Goal: Transaction & Acquisition: Purchase product/service

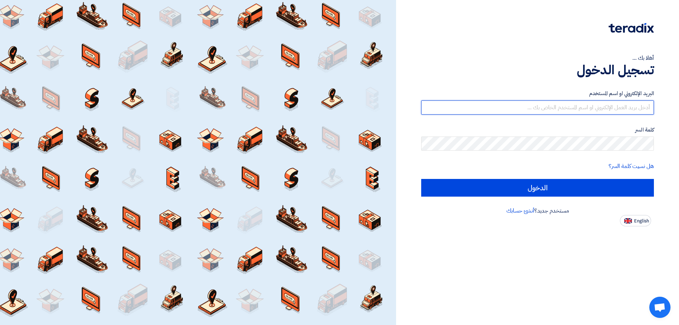
click at [613, 108] on input "text" at bounding box center [537, 107] width 233 height 14
type input "[EMAIL_ADDRESS][DOMAIN_NAME]"
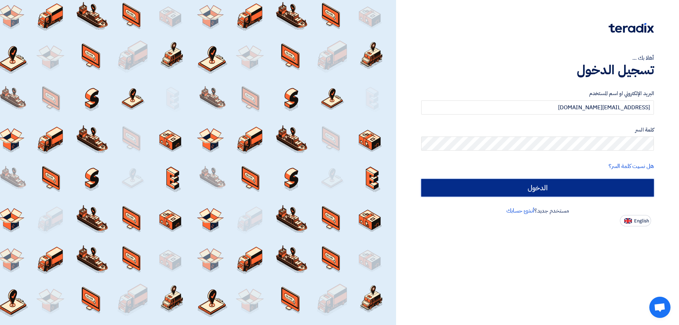
click at [595, 188] on input "الدخول" at bounding box center [537, 188] width 233 height 18
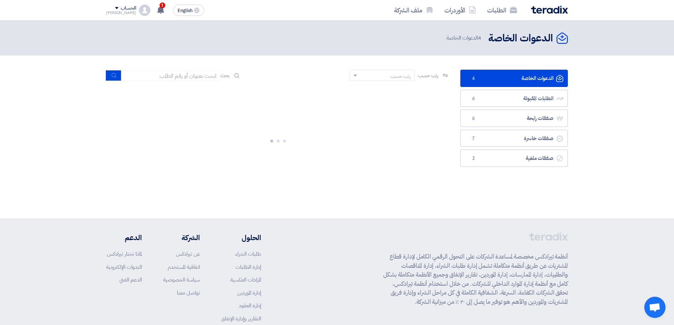
click at [532, 80] on link "الدعوات الخاصة الدعوات الخاصة 4" at bounding box center [514, 78] width 108 height 17
click at [534, 91] on link "الطلبات المقبولة الطلبات المقبولة 6" at bounding box center [514, 98] width 108 height 17
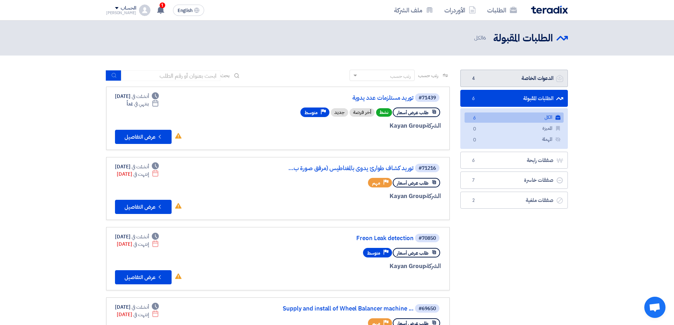
click at [541, 76] on link "الدعوات الخاصة الدعوات الخاصة 4" at bounding box center [514, 78] width 108 height 17
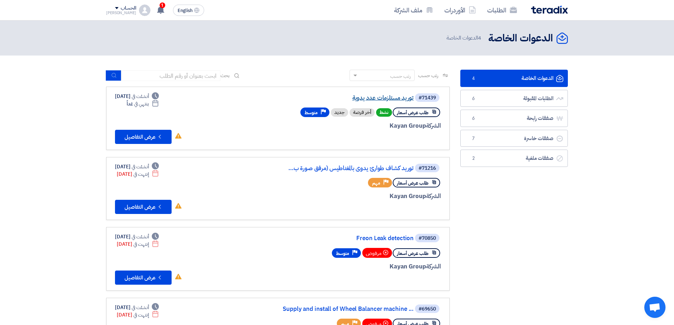
click at [382, 97] on link "توريد مستلزمات عدد يدوية" at bounding box center [342, 98] width 141 height 6
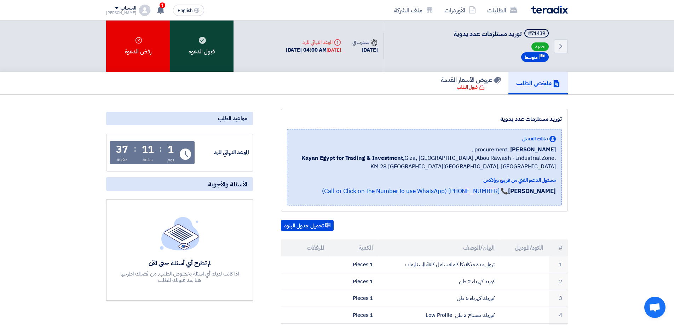
drag, startPoint x: 142, startPoint y: 62, endPoint x: 218, endPoint y: 59, distance: 76.1
click at [218, 66] on div "قبول الدعوه رفض الدعوة" at bounding box center [169, 46] width 127 height 51
click at [217, 59] on div "قبول الدعوه" at bounding box center [202, 46] width 64 height 51
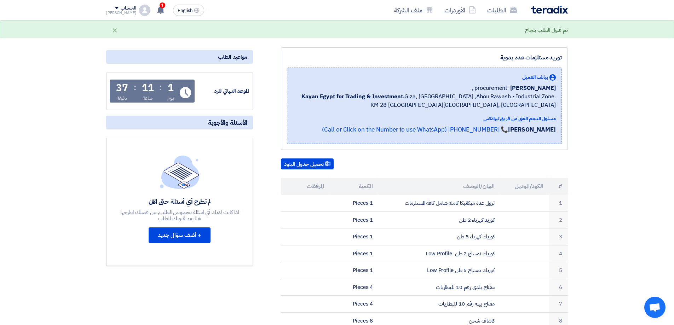
scroll to position [71, 0]
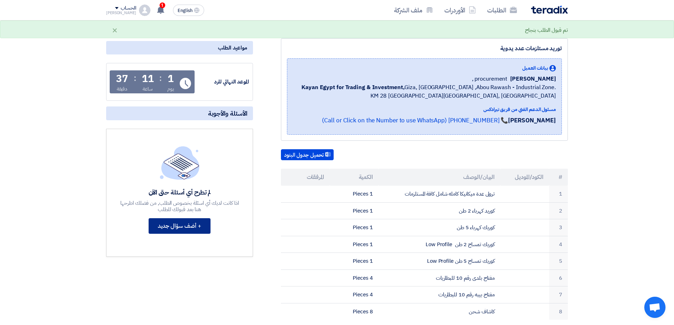
click at [191, 228] on button "+ أضف سؤال جديد" at bounding box center [180, 226] width 62 height 16
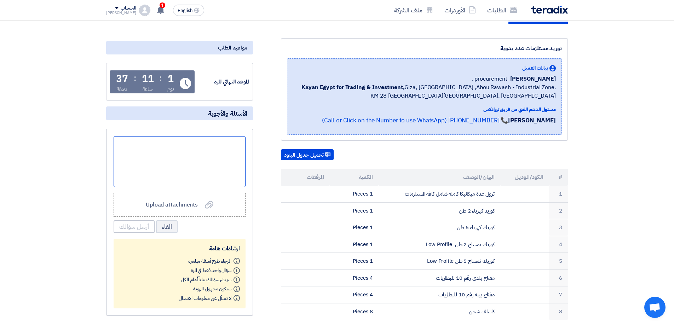
click at [205, 152] on div at bounding box center [180, 161] width 132 height 51
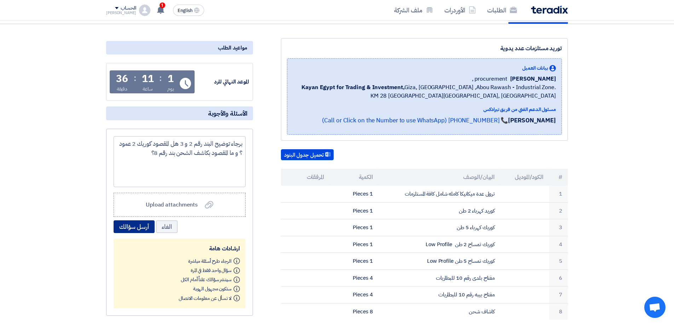
click at [134, 229] on button "أرسل سؤالك" at bounding box center [134, 226] width 41 height 13
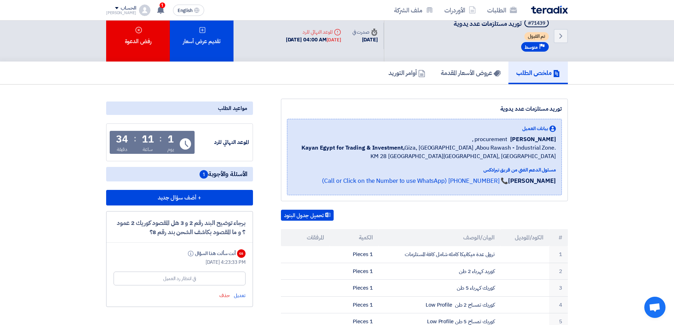
scroll to position [0, 0]
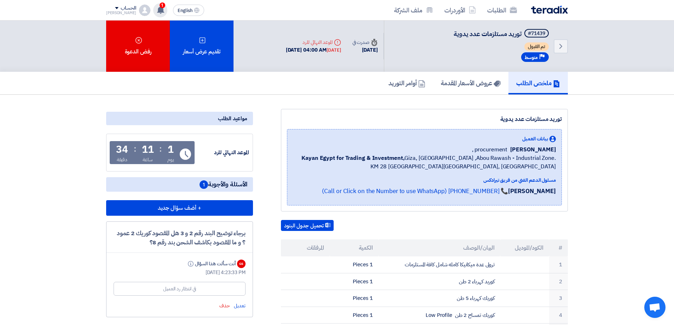
click at [159, 5] on span "1" at bounding box center [162, 5] width 6 height 6
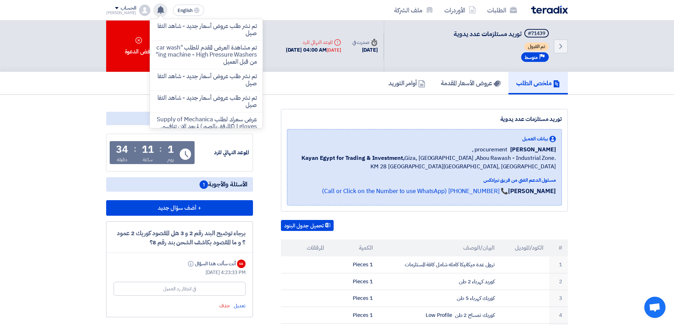
click at [368, 117] on div "توريد مستلزمات عدد يدوية" at bounding box center [424, 119] width 275 height 8
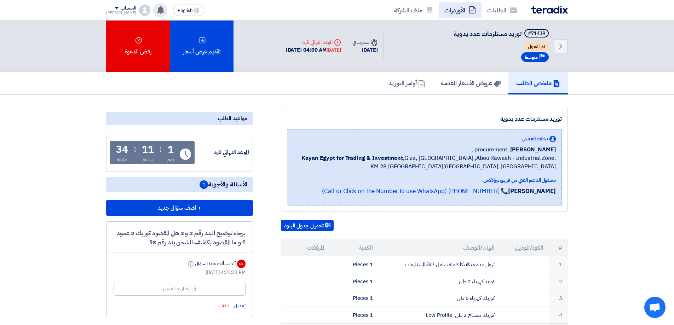
click at [459, 11] on link "الأوردرات" at bounding box center [459, 10] width 43 height 17
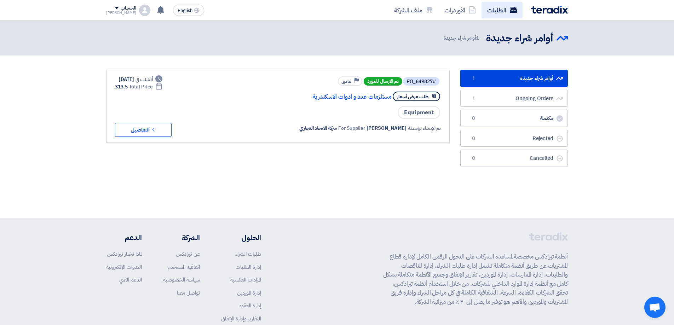
click at [491, 7] on link "الطلبات" at bounding box center [501, 10] width 41 height 17
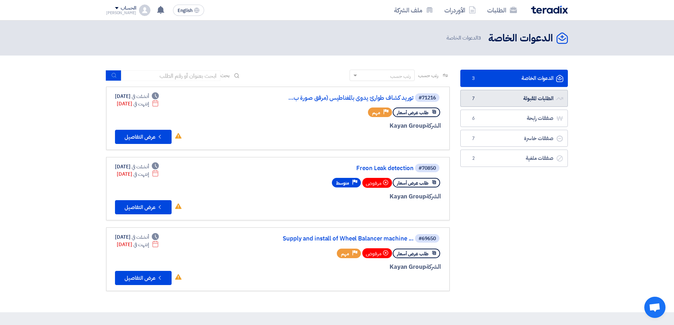
click at [529, 97] on link "الطلبات المقبولة الطلبات المقبولة 7" at bounding box center [514, 98] width 108 height 17
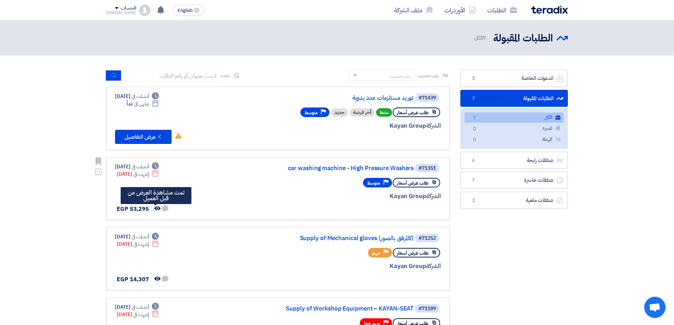
click at [156, 208] on icon "تمت مشاهدة العرض من قبل العميل" at bounding box center [157, 208] width 6 height 6
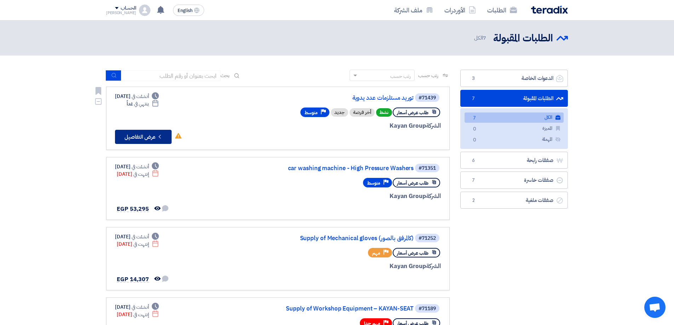
click at [161, 135] on icon "Check details" at bounding box center [159, 136] width 7 height 7
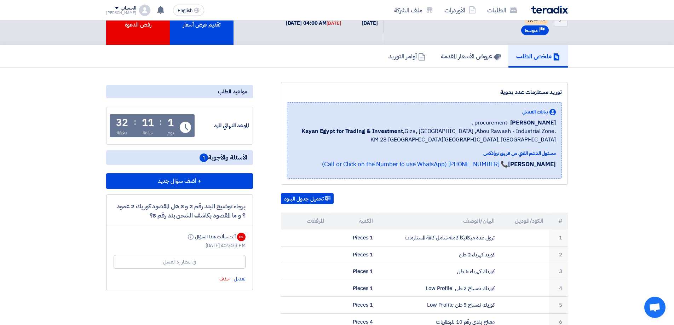
scroll to position [71, 0]
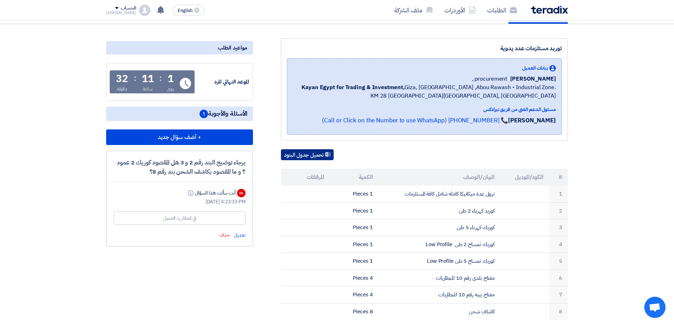
click at [329, 153] on use at bounding box center [327, 154] width 5 height 5
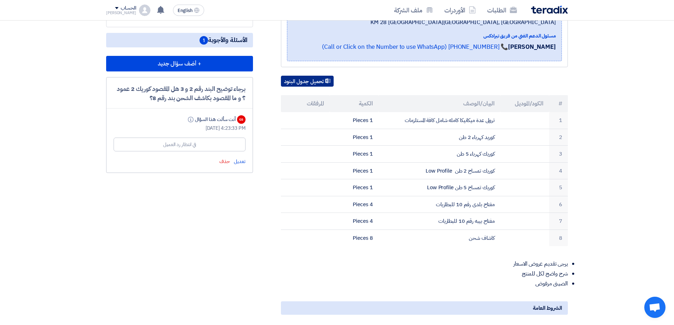
scroll to position [141, 0]
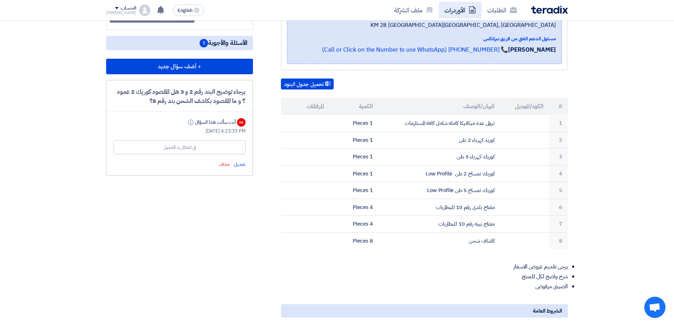
click at [457, 17] on link "الأوردرات" at bounding box center [459, 10] width 43 height 17
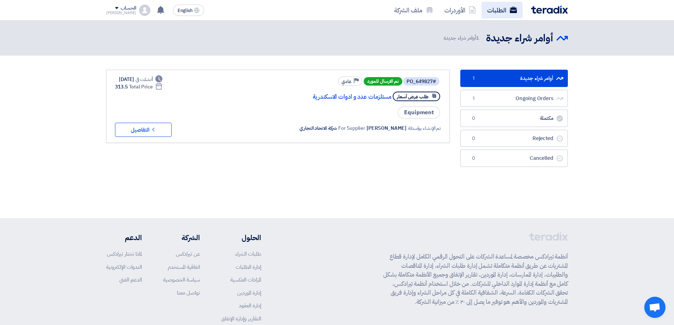
click at [497, 11] on link "الطلبات" at bounding box center [501, 10] width 41 height 17
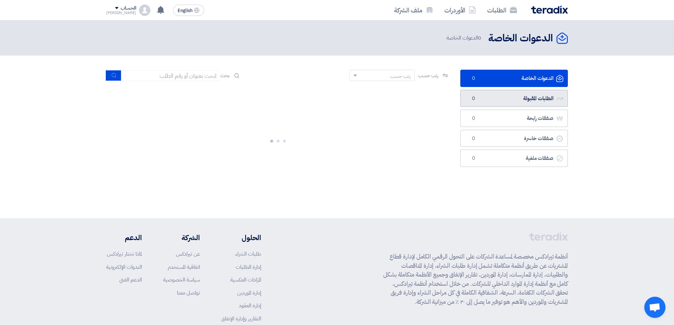
click at [510, 105] on link "الطلبات المقبولة الطلبات المقبولة 0" at bounding box center [514, 98] width 108 height 17
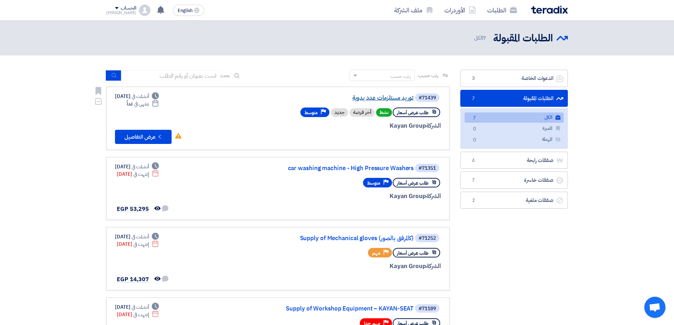
click at [376, 98] on link "توريد مستلزمات عدد يدوية" at bounding box center [342, 98] width 141 height 6
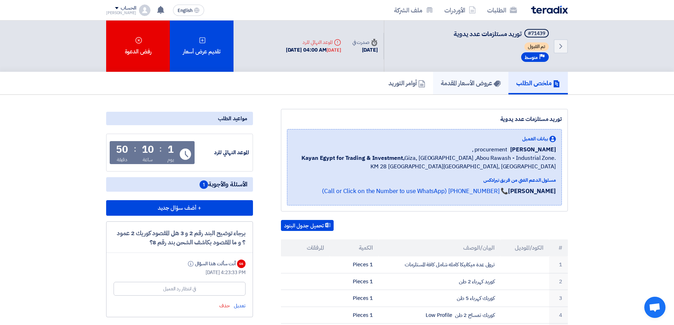
click at [471, 81] on h5 "عروض الأسعار المقدمة" at bounding box center [471, 83] width 60 height 8
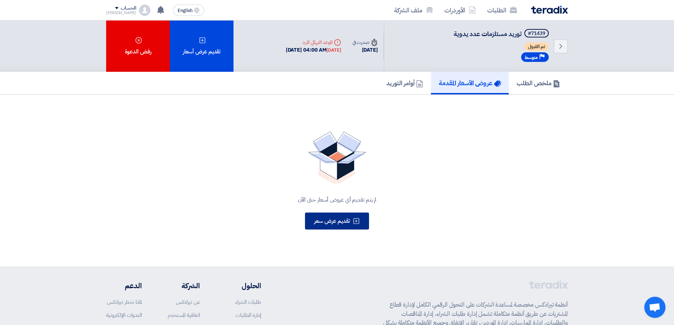
click at [332, 224] on span "تقديم عرض سعر" at bounding box center [332, 221] width 36 height 8
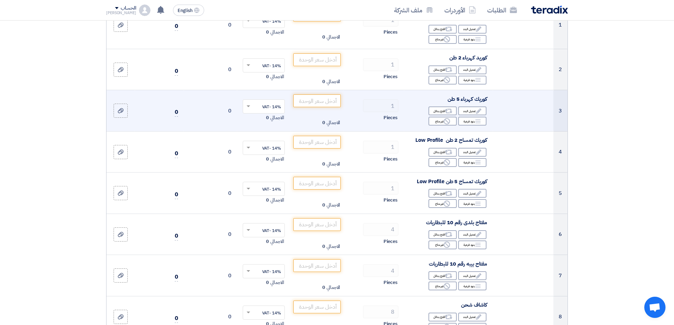
scroll to position [141, 0]
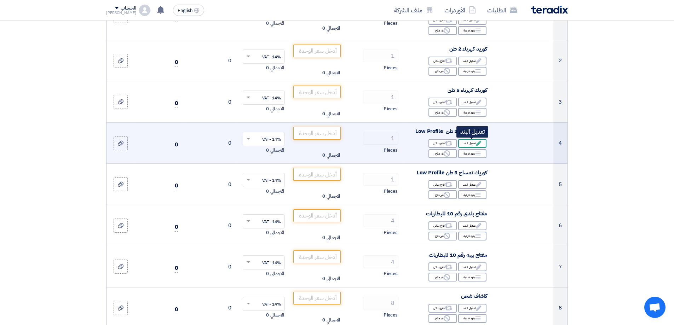
click at [479, 142] on icon "Edit" at bounding box center [478, 143] width 6 height 6
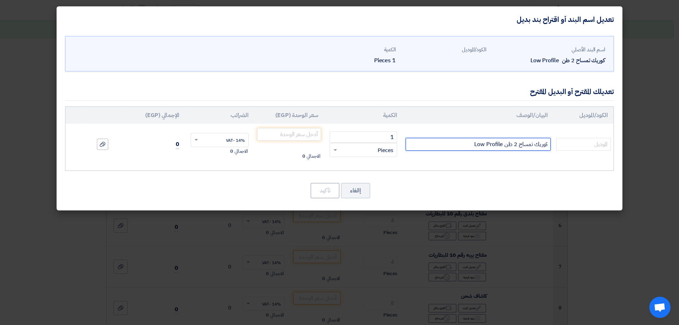
drag, startPoint x: 429, startPoint y: 148, endPoint x: 510, endPoint y: 150, distance: 80.6
click at [510, 150] on input "كوريك تمساح 2 طن Low Profile" at bounding box center [478, 144] width 145 height 13
click at [513, 144] on input "كوريك تمساح 2 طن Low Profile" at bounding box center [478, 144] width 145 height 13
click at [466, 149] on input "كوريك تمساح 2-4 طن Low Profile" at bounding box center [478, 144] width 145 height 13
drag, startPoint x: 469, startPoint y: 144, endPoint x: 466, endPoint y: 150, distance: 6.7
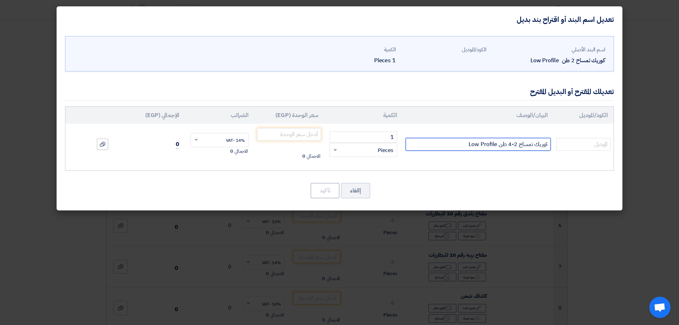
click at [469, 144] on input "كوريك تمساح 2-4 طن Low Profile" at bounding box center [478, 144] width 145 height 13
click at [498, 144] on input "كوريك تمساح 2-4 طن Low Profile" at bounding box center [478, 144] width 145 height 13
click at [443, 143] on input "كوريك تمساح 2-4 طن MEGA Low Profile" at bounding box center [478, 144] width 145 height 13
type input "كوريك تمساح 2-4 طن MEGA Low Profile اسبانى"
click at [596, 142] on input "text" at bounding box center [583, 144] width 54 height 13
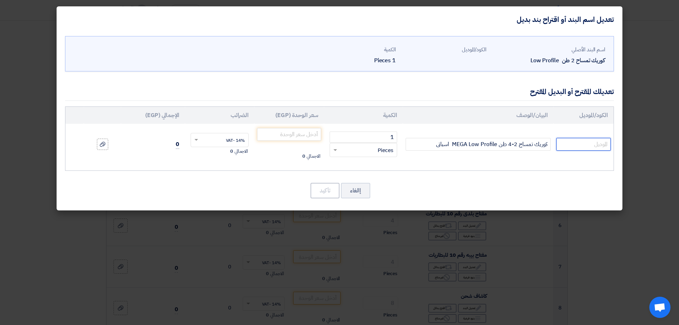
type input "لأ"
click at [598, 147] on input "لأ" at bounding box center [583, 144] width 54 height 13
type input "GT2"
click at [283, 132] on input "number" at bounding box center [289, 134] width 64 height 13
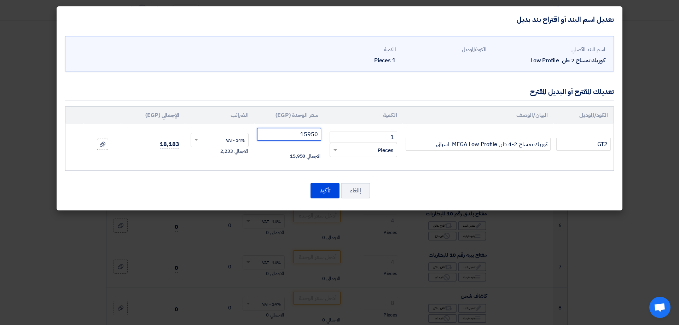
click at [310, 136] on input "15950" at bounding box center [289, 134] width 64 height 13
drag, startPoint x: 323, startPoint y: 191, endPoint x: 342, endPoint y: 142, distance: 52.7
click at [350, 144] on div "اسم البند الأصلي كوريك تمساح 2 طن Low Profile الكود/الموديل الكمية 1 Pieces GT2…" at bounding box center [340, 122] width 566 height 178
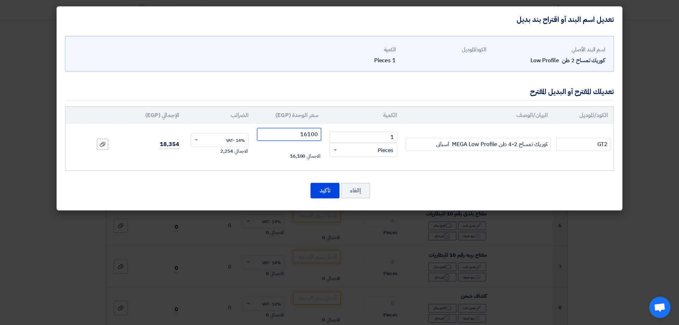
click at [306, 138] on input "16100" at bounding box center [289, 134] width 64 height 13
click at [305, 135] on input "16100" at bounding box center [289, 134] width 64 height 13
click at [309, 134] on input "15550" at bounding box center [289, 134] width 64 height 13
type input "15650"
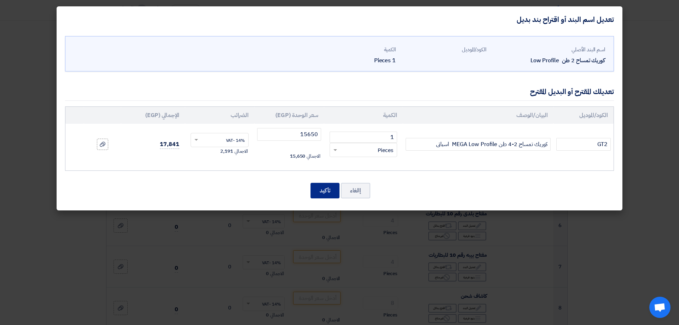
click at [314, 190] on button "تأكيد" at bounding box center [324, 191] width 29 height 16
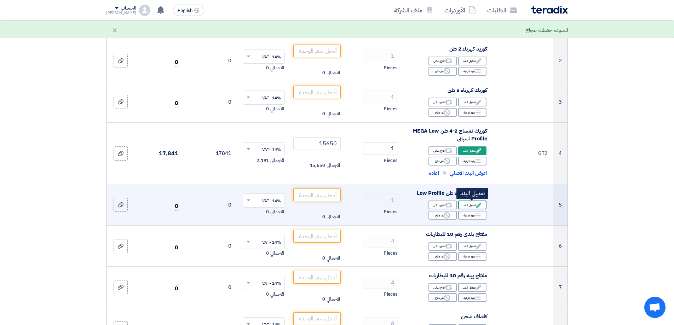
click at [470, 207] on div "Edit تعديل البند" at bounding box center [472, 205] width 28 height 9
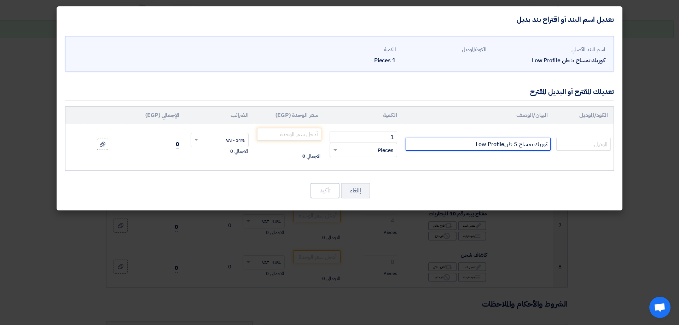
click at [515, 145] on input "كوريك تمساح 5 طنLow Profile" at bounding box center [478, 144] width 145 height 13
click at [516, 146] on input "كوريك تمساح 4 طنLow Profile" at bounding box center [478, 144] width 145 height 13
click at [498, 145] on input "كوريك تمساح 3-6 طنLow Profile" at bounding box center [478, 144] width 145 height 13
type input "كوريك تمساح 3-6 طن Low Profile"
click at [354, 191] on button "إالغاء" at bounding box center [355, 191] width 29 height 16
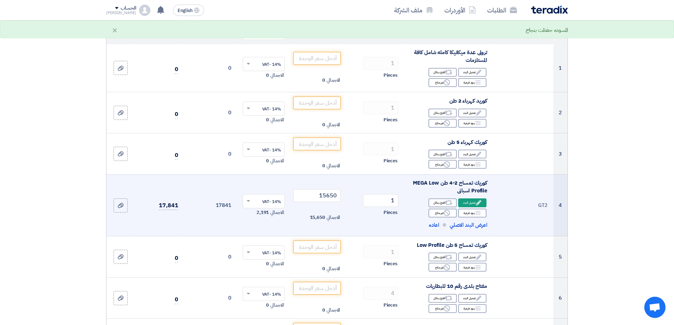
scroll to position [106, 0]
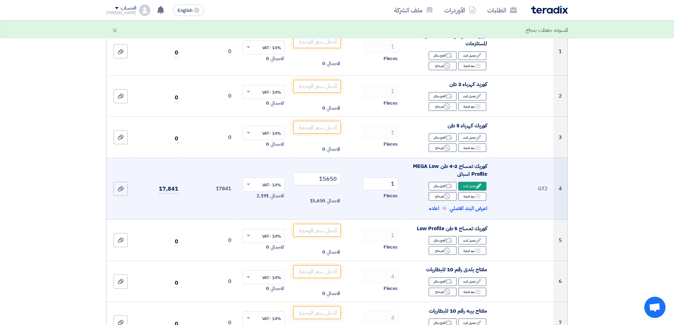
click at [480, 171] on div "كوريك تمساح 2-4 طن MEGA Low Profile اسبانى" at bounding box center [447, 170] width 77 height 16
click at [465, 185] on div "Edit تعديل البند" at bounding box center [472, 186] width 28 height 9
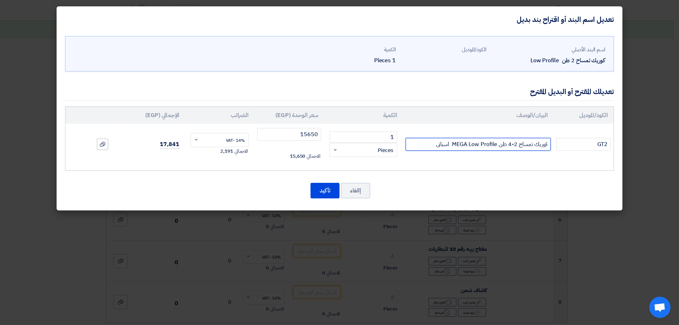
drag, startPoint x: 425, startPoint y: 146, endPoint x: 611, endPoint y: 140, distance: 185.7
click at [611, 140] on tr "GT2 كوريك تمساح 2-4 طن MEGA Low Profile اسبانى 1 RFQ_STEP1.ITEMS.2.TYPE_PLACEHO…" at bounding box center [339, 144] width 548 height 41
click at [318, 193] on button "تأكيد" at bounding box center [324, 191] width 29 height 16
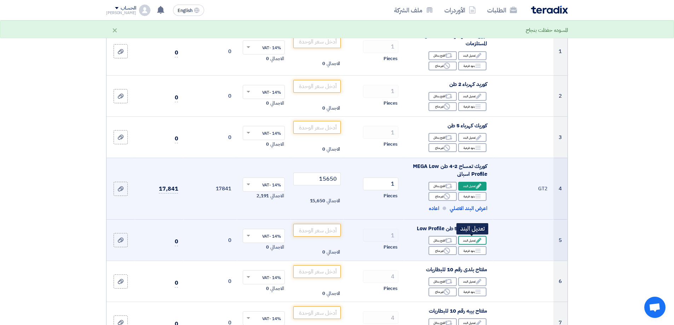
click at [469, 243] on div "Edit تعديل البند" at bounding box center [472, 240] width 28 height 9
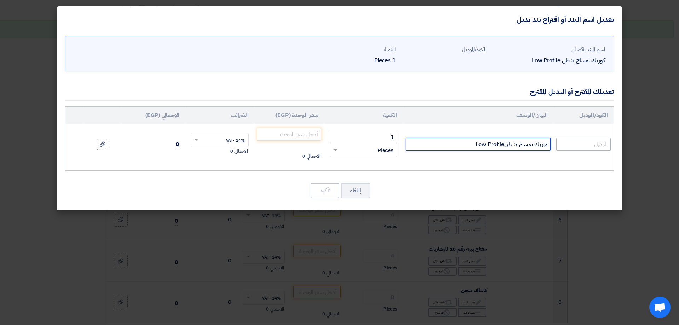
drag, startPoint x: 424, startPoint y: 149, endPoint x: 556, endPoint y: 149, distance: 131.9
click at [560, 149] on tr "كوريك تمساح 5 طنLow Profile 1 RFQ_STEP1.ITEMS.2.TYPE_PLACEHOLDER" at bounding box center [339, 144] width 548 height 41
paste input "2-4 طن MEGA Low Profile اسبانى"
click at [516, 145] on input "كوريك تمساح 2-4 طن MEGA Low Profile اسبانى" at bounding box center [478, 144] width 145 height 13
click at [509, 144] on input "كوريك تمساح 3-4 طن MEGA Low Profile اسبانى" at bounding box center [478, 144] width 145 height 13
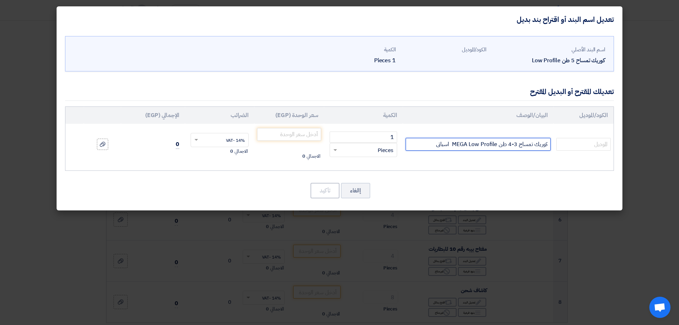
click at [511, 144] on input "كوريك تمساح 3-4 طن MEGA Low Profile اسبانى" at bounding box center [478, 144] width 145 height 13
type input "كوريك تمساح 3-6 طن MEGA Low Profile اسبانى"
click at [576, 151] on td at bounding box center [583, 144] width 60 height 41
click at [583, 145] on input "text" at bounding box center [583, 144] width 54 height 13
type input "GT3"
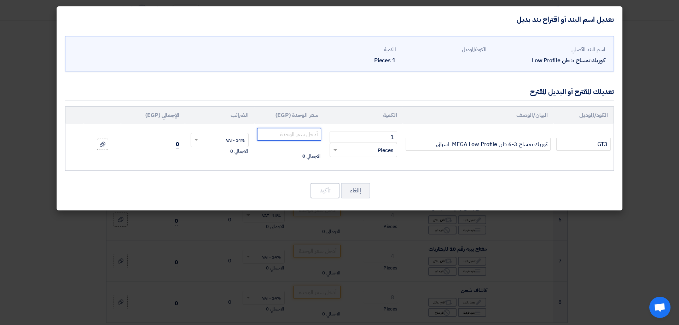
click at [272, 131] on input "number" at bounding box center [289, 134] width 64 height 13
type input "18500"
click at [331, 190] on button "تأكيد" at bounding box center [324, 191] width 29 height 16
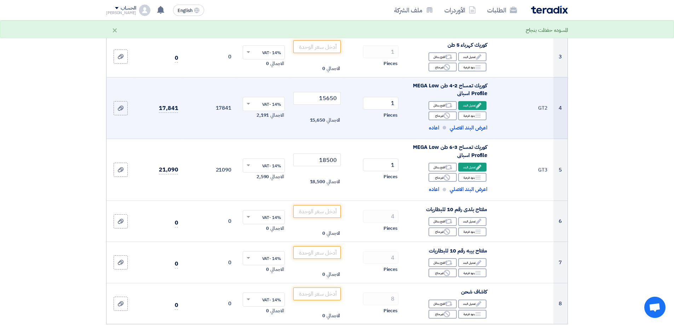
scroll to position [212, 0]
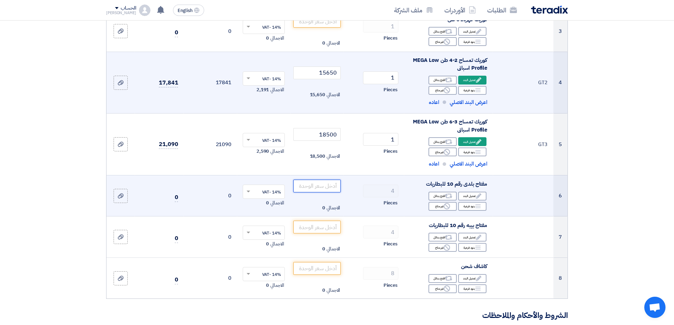
click at [312, 187] on input "number" at bounding box center [317, 186] width 48 height 13
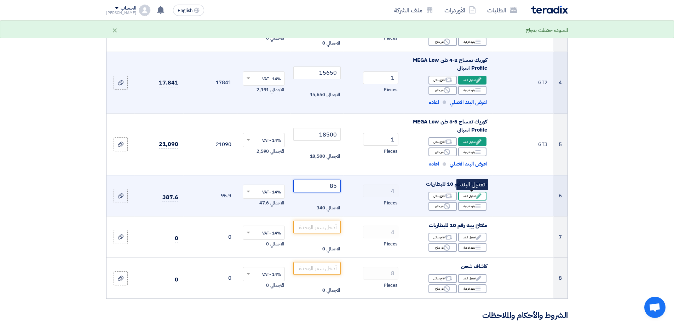
type input "85"
click at [479, 195] on use at bounding box center [478, 195] width 5 height 5
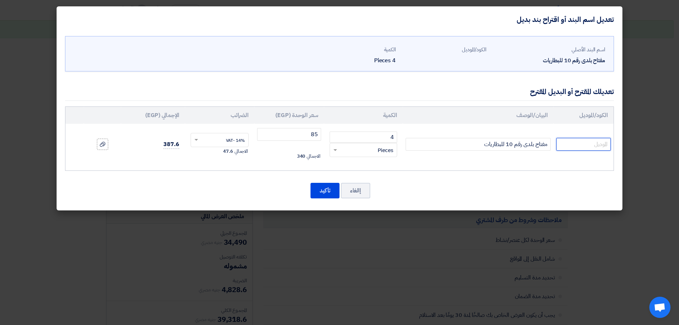
click at [563, 146] on input "text" at bounding box center [583, 144] width 54 height 13
type input "تركى"
click at [328, 187] on button "تأكيد" at bounding box center [324, 191] width 29 height 16
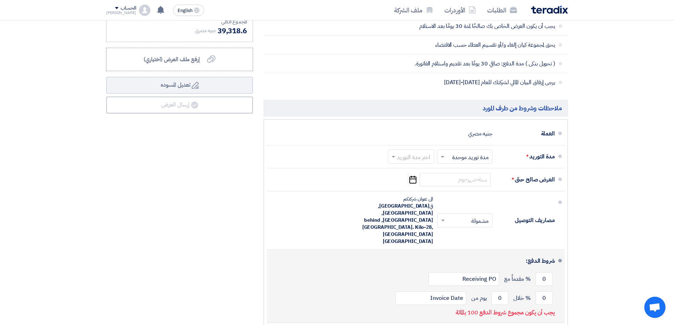
scroll to position [672, 0]
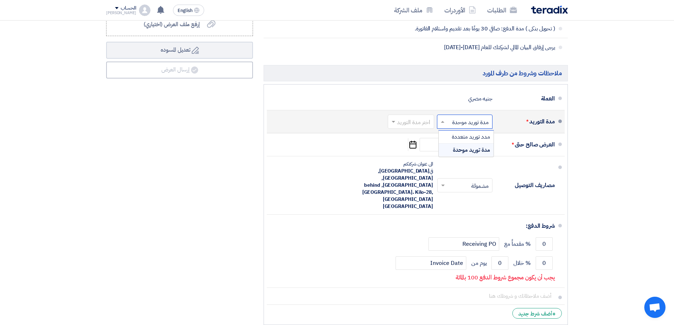
click at [441, 123] on span at bounding box center [441, 121] width 9 height 7
drag, startPoint x: 452, startPoint y: 135, endPoint x: 452, endPoint y: 153, distance: 18.0
click at [452, 153] on div "مدد توريد متعددة مدة توريد موحدة" at bounding box center [465, 143] width 55 height 26
click at [451, 149] on div "مدة توريد موحدة" at bounding box center [465, 150] width 55 height 13
click at [425, 123] on input "text" at bounding box center [409, 122] width 43 height 10
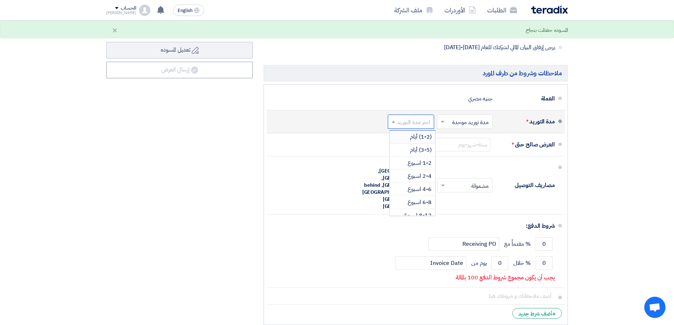
click at [430, 133] on span "(1-2) أيام" at bounding box center [421, 137] width 22 height 8
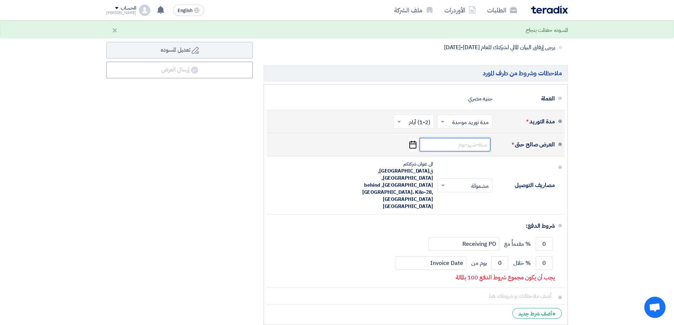
click at [479, 146] on input at bounding box center [454, 144] width 71 height 13
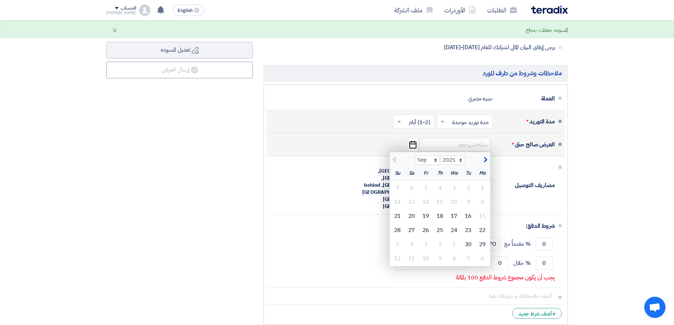
click at [486, 159] on span "button" at bounding box center [484, 160] width 4 height 8
select select "10"
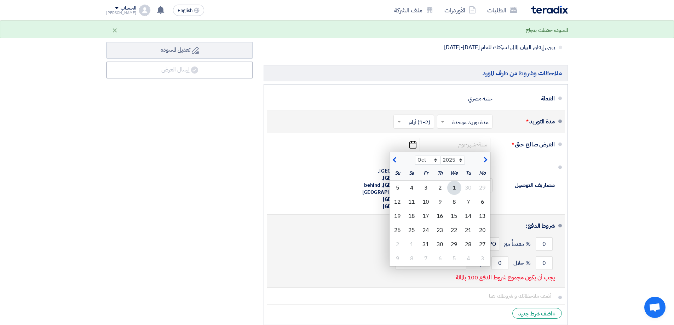
click at [436, 216] on div "16" at bounding box center [440, 216] width 14 height 14
type input "[DATE]"
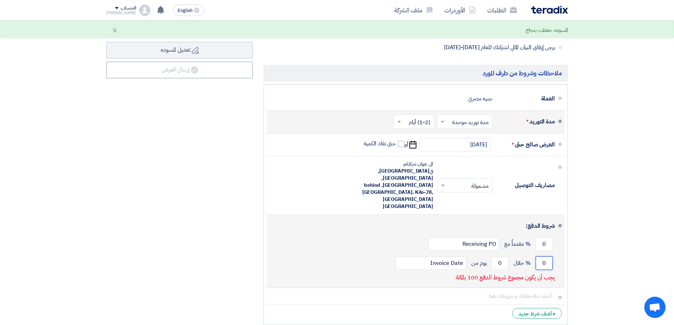
click at [545, 256] on input "0" at bounding box center [543, 262] width 17 height 13
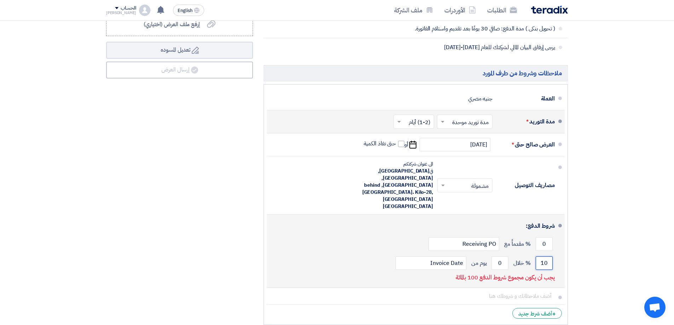
click at [545, 256] on input "10" at bounding box center [543, 262] width 17 height 13
click at [538, 256] on input "110" at bounding box center [543, 262] width 17 height 13
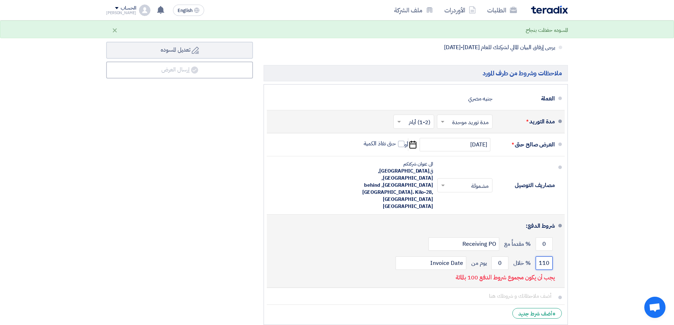
click at [541, 256] on input "110" at bounding box center [543, 262] width 17 height 13
click at [541, 256] on input "10" at bounding box center [543, 262] width 17 height 13
type input "100"
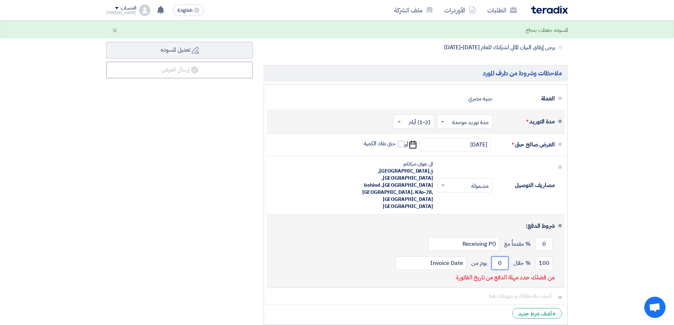
click at [497, 256] on input "0" at bounding box center [499, 262] width 17 height 13
click at [507, 256] on input "0" at bounding box center [499, 262] width 17 height 13
click at [508, 256] on input "0" at bounding box center [499, 262] width 17 height 13
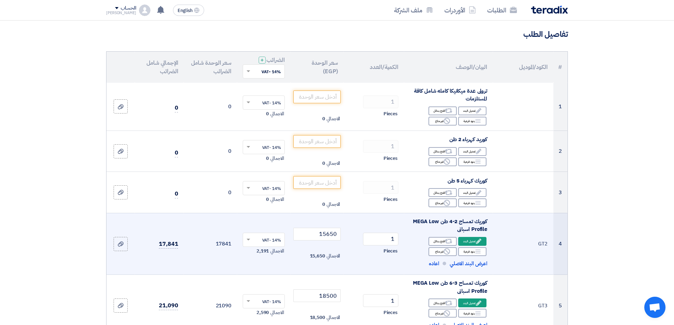
scroll to position [0, 0]
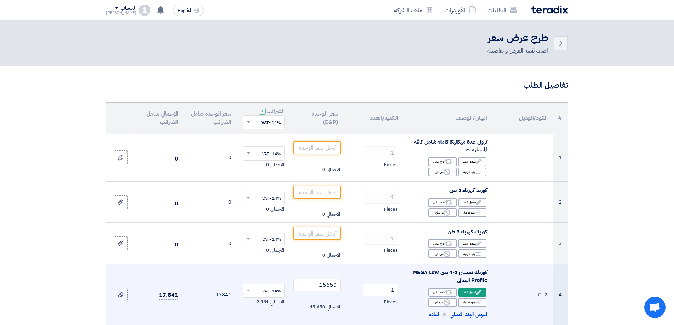
type input "30"
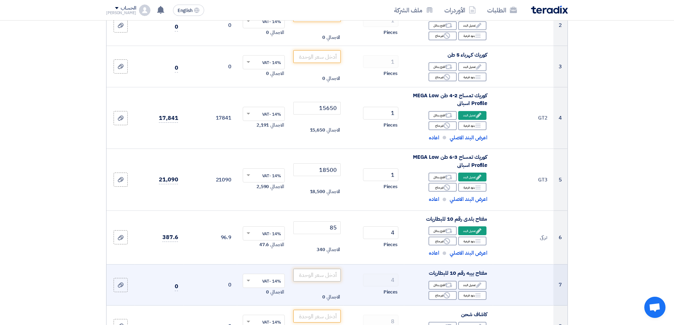
scroll to position [212, 0]
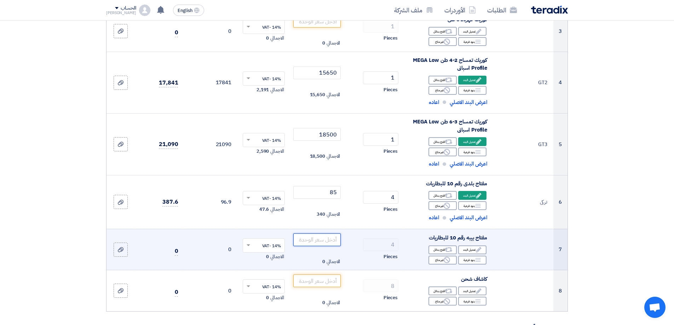
click at [331, 243] on input "number" at bounding box center [317, 239] width 48 height 13
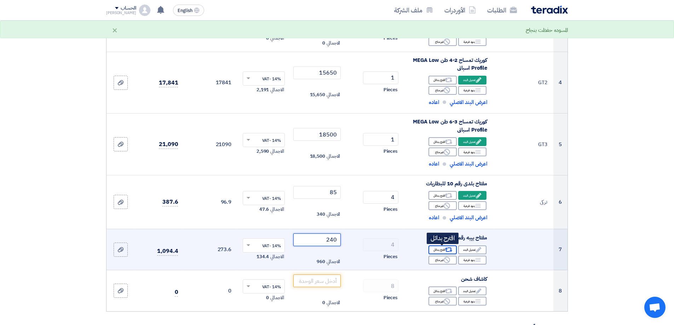
type input "240"
click at [441, 250] on div "Alternative اقترح بدائل" at bounding box center [442, 249] width 28 height 9
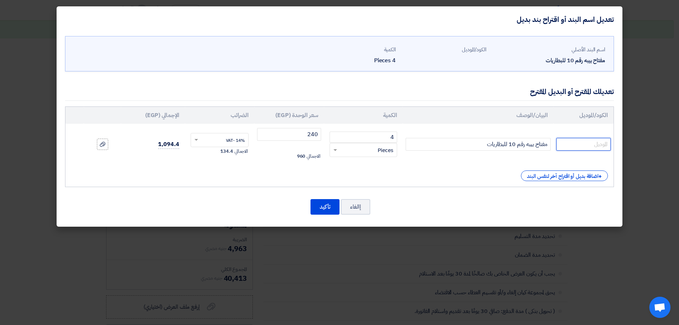
click at [595, 146] on input "text" at bounding box center [583, 144] width 54 height 13
type input "ن"
type input "كينج تونى"
click at [563, 172] on div "+ اضافة بديل أو اقتراح آخر لنفس البند" at bounding box center [564, 175] width 87 height 11
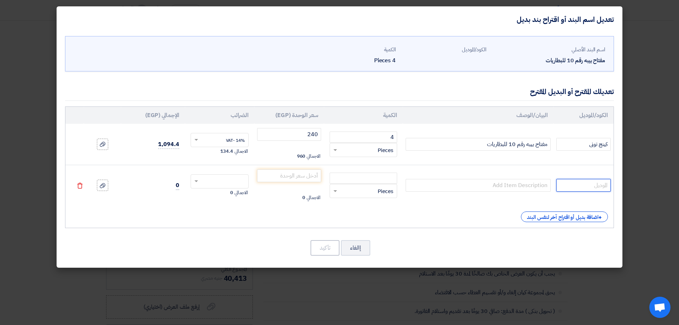
click at [582, 181] on input "text" at bounding box center [583, 185] width 54 height 13
type input "هاردن"
drag, startPoint x: 484, startPoint y: 145, endPoint x: 594, endPoint y: 141, distance: 109.7
click at [594, 141] on tr "كينج تونى مفتاح بيبه رقم 10 للبطاريات 4 RFQ_STEP1.ITEMS.2.TYPE_PLACEHOLDER ×" at bounding box center [339, 144] width 548 height 41
paste input "مفتاح بيبه رقم 10 للبطاريات"
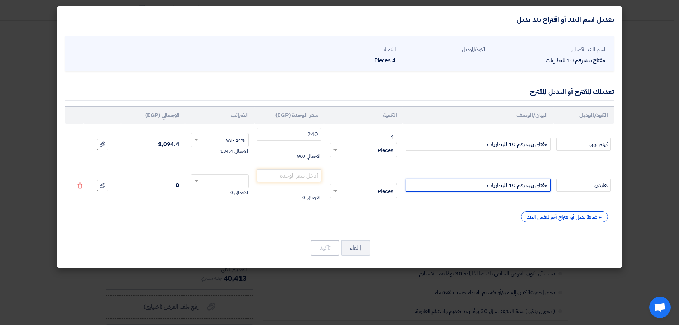
type input "مفتاح بيبه رقم 10 للبطاريات"
click at [394, 176] on input "number" at bounding box center [364, 178] width 68 height 11
type input "4"
click at [293, 177] on input "number" at bounding box center [289, 175] width 64 height 13
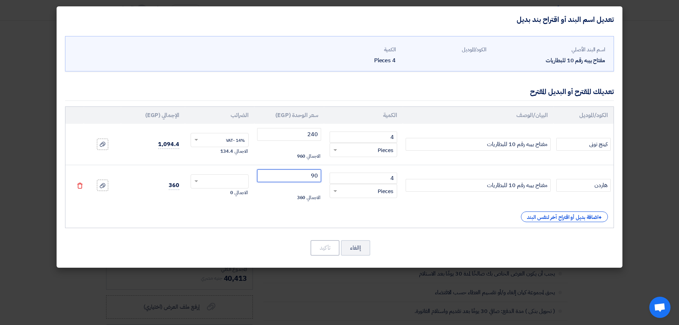
type input "90"
click at [237, 181] on input "text" at bounding box center [224, 181] width 43 height 11
click at [236, 191] on div "14% -VAT" at bounding box center [220, 194] width 58 height 12
click at [318, 248] on button "تأكيد" at bounding box center [324, 248] width 29 height 16
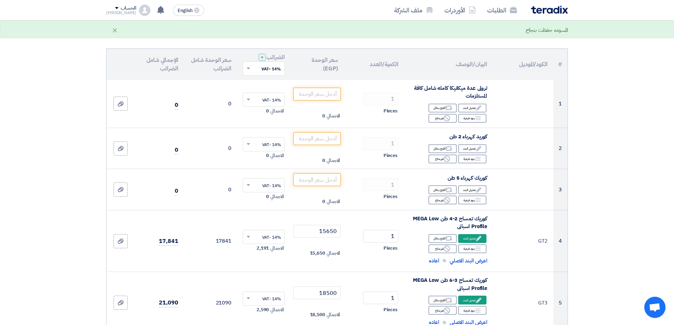
scroll to position [35, 0]
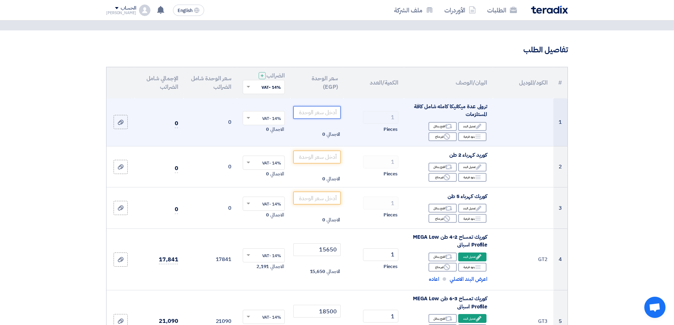
click at [322, 113] on input "number" at bounding box center [317, 112] width 48 height 13
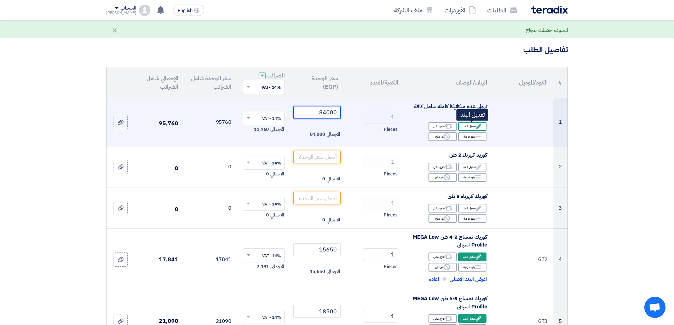
type input "84000"
click at [481, 123] on icon "Edit" at bounding box center [478, 126] width 6 height 6
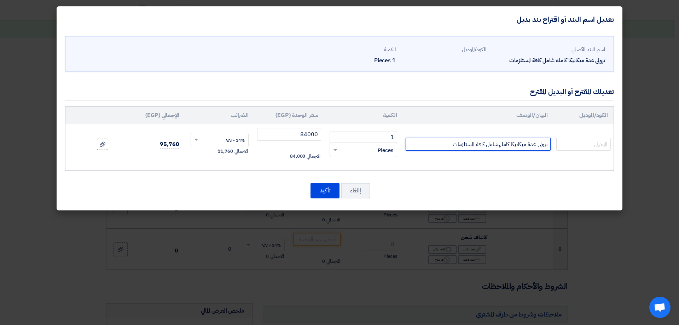
click at [446, 145] on input "ترولى عدة ميكانيكا كاملهشامل كافة المستلزمات" at bounding box center [478, 144] width 145 height 13
click at [499, 142] on input "ترولى عدة ميكانيكا كاملهشامل كافة المستلزمات" at bounding box center [478, 144] width 145 height 13
click at [498, 146] on input "ترولى عدة ميكانيكا كاملهشامل كافة المستلزمات" at bounding box center [478, 144] width 145 height 13
click at [499, 143] on input "ترولى عدة ميكانيكا كامله شامل كافة المستلزمات" at bounding box center [478, 144] width 145 height 13
click at [527, 144] on input "ترولى عدة ميكانيكا كامل شامل كافة المستلزمات" at bounding box center [478, 144] width 145 height 13
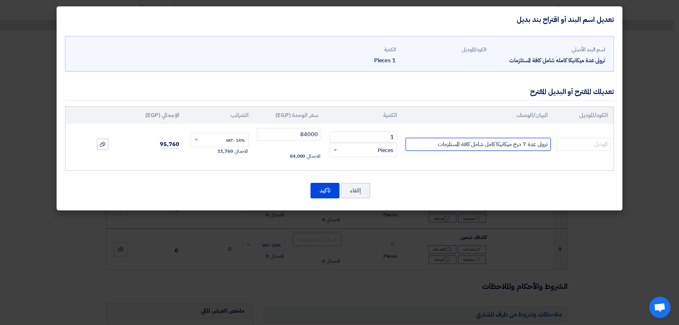
click at [425, 144] on input "ترولى عدة 7 درج ميكانيكا كامل شامل كافة المستلزمات" at bounding box center [478, 144] width 145 height 13
type input "ترولى عدة 7 درج ميكانيكا كامل شامل كافة المستلزمات 227 قطعه"
click at [591, 146] on input "text" at bounding box center [583, 144] width 54 height 13
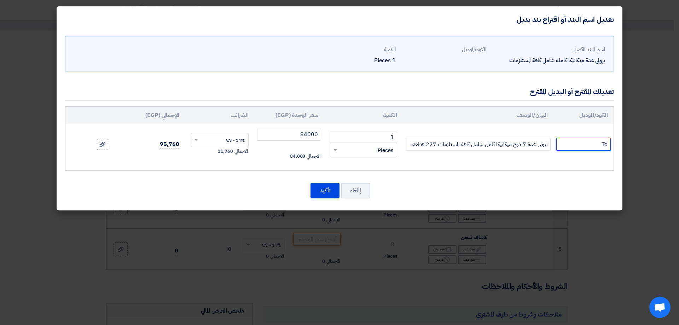
type input "T"
type input "TOPTUL"
click at [331, 188] on button "تأكيد" at bounding box center [324, 191] width 29 height 16
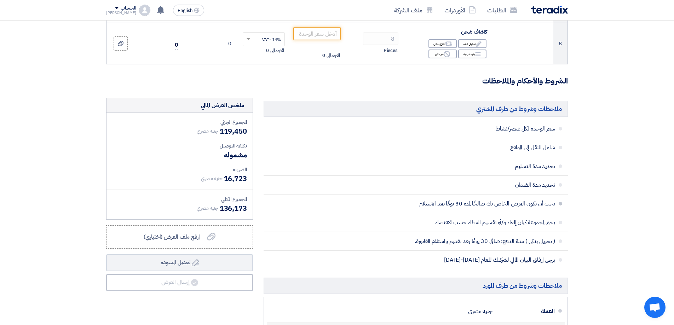
scroll to position [495, 0]
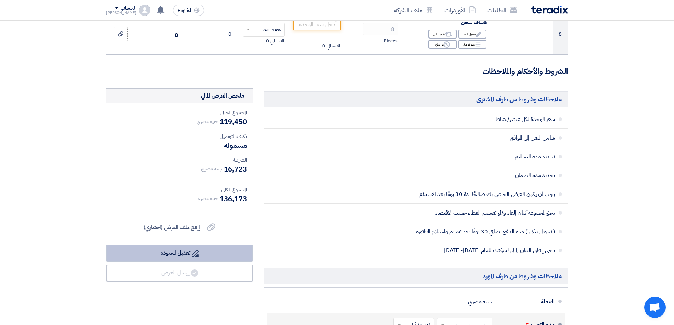
click at [197, 252] on icon "Draft" at bounding box center [195, 253] width 7 height 7
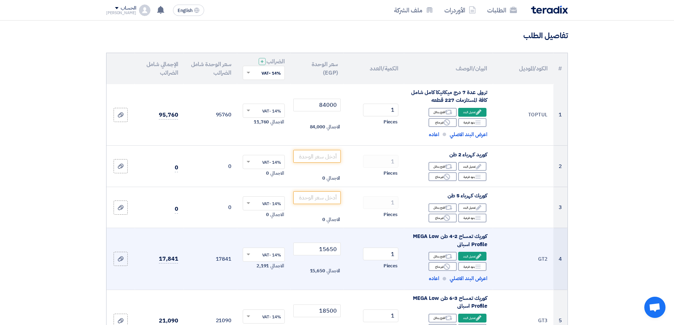
scroll to position [71, 0]
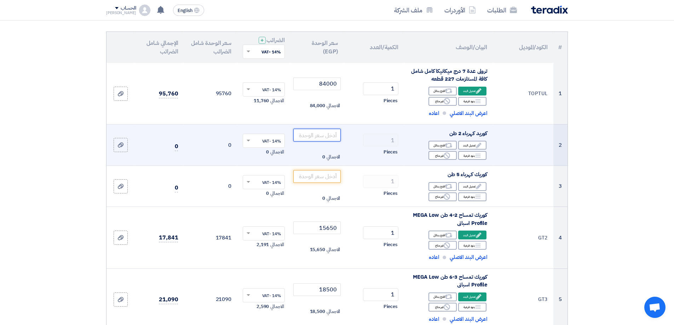
click at [333, 131] on input "number" at bounding box center [317, 135] width 48 height 13
click at [468, 155] on div "Breakdown بنود فرعية" at bounding box center [472, 155] width 28 height 9
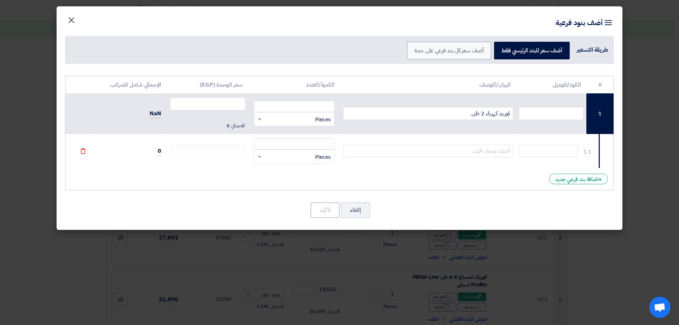
click at [72, 20] on span "×" at bounding box center [71, 19] width 8 height 21
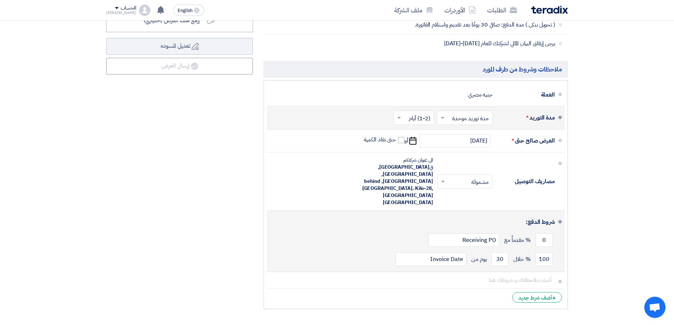
scroll to position [707, 0]
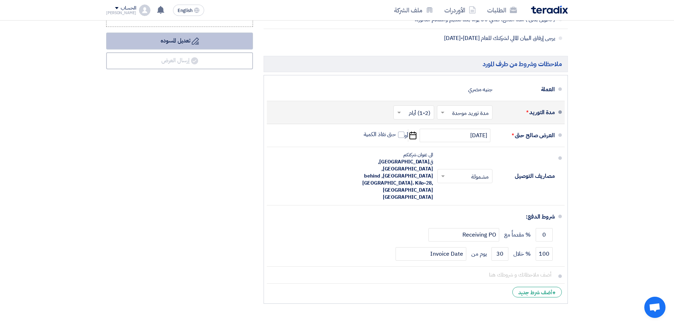
click at [158, 43] on button "Draft تعديل المسوده" at bounding box center [179, 41] width 147 height 17
